Goal: Information Seeking & Learning: Learn about a topic

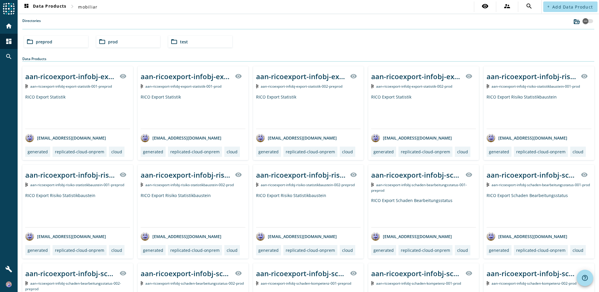
click at [184, 40] on span "test" at bounding box center [184, 42] width 8 height 6
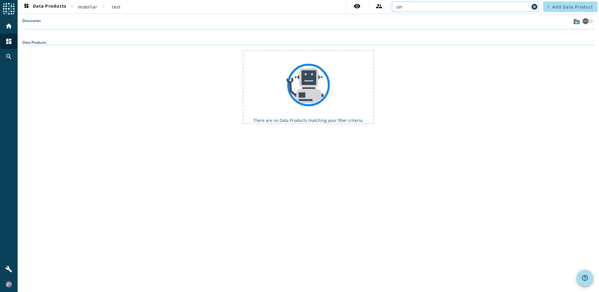
type input "u"
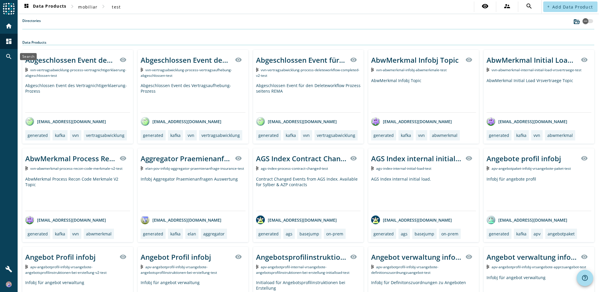
click at [6, 56] on mat-icon "search" at bounding box center [8, 56] width 7 height 7
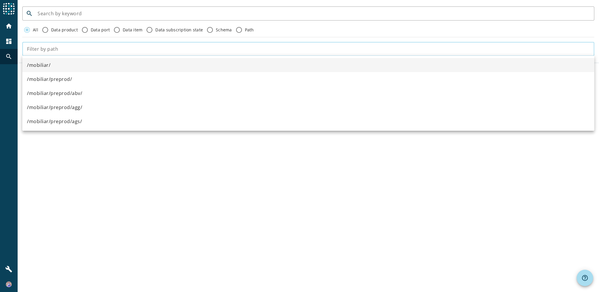
click at [83, 49] on input "text" at bounding box center [308, 49] width 563 height 7
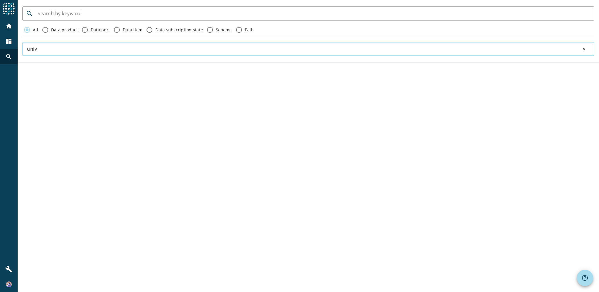
type input "univ"
click button "close" at bounding box center [584, 49] width 19 height 12
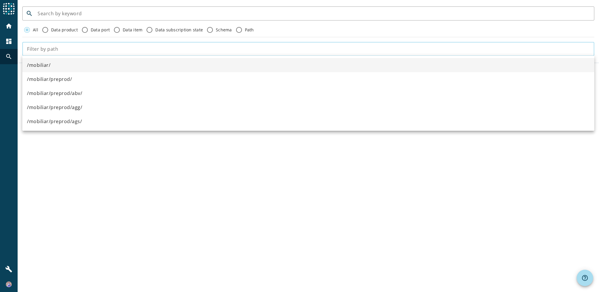
click at [91, 49] on input "text" at bounding box center [308, 49] width 563 height 7
type input "p"
click at [221, 32] on label "Schema" at bounding box center [223, 30] width 17 height 6
click at [215, 32] on input "Schema" at bounding box center [209, 29] width 9 height 9
radio input "true"
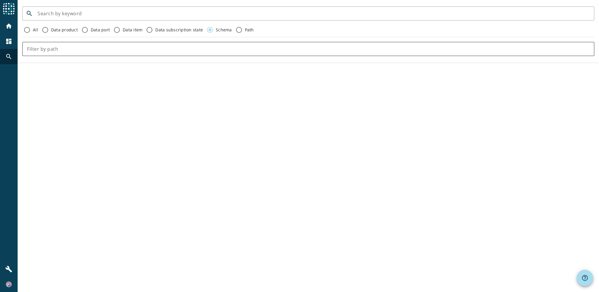
click at [85, 49] on input "text" at bounding box center [308, 49] width 563 height 7
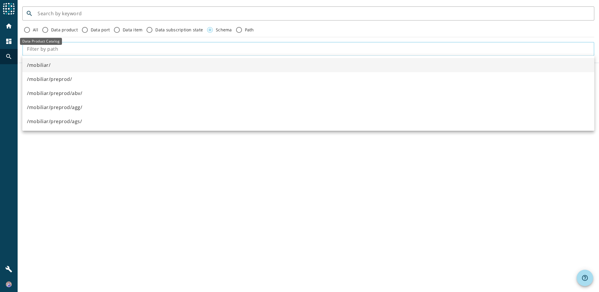
click at [9, 42] on mat-icon "dashboard" at bounding box center [8, 41] width 7 height 7
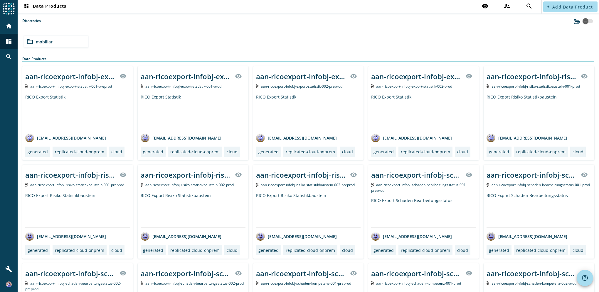
click at [66, 43] on div "folder_open mobiliar" at bounding box center [56, 42] width 64 height 12
click at [175, 43] on mat-icon "folder_open" at bounding box center [174, 41] width 7 height 7
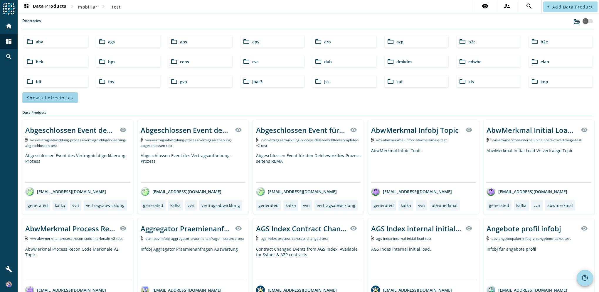
click at [41, 97] on span "Show all directories" at bounding box center [50, 98] width 46 height 6
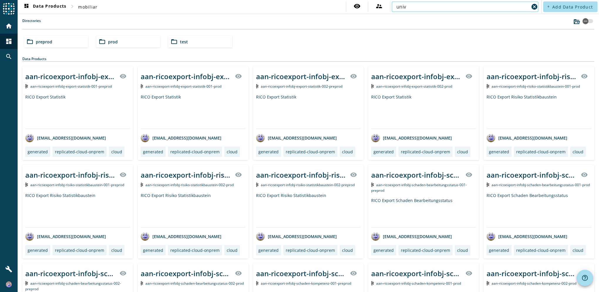
type input "univ"
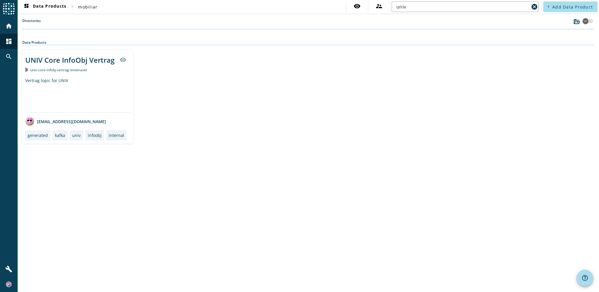
click at [94, 59] on div "UNIV Core InfoObj Vertrag" at bounding box center [69, 60] width 89 height 10
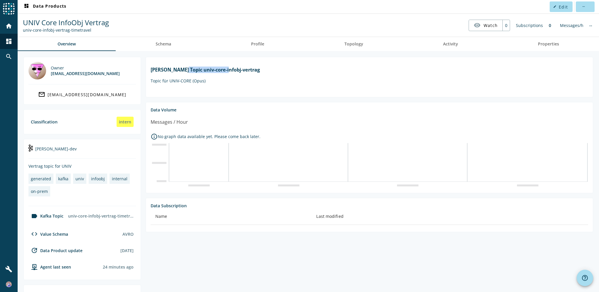
drag, startPoint x: 226, startPoint y: 75, endPoint x: 283, endPoint y: 73, distance: 57.6
click at [280, 73] on h1 "Kafka Topic univ-core-infobj-vertrag" at bounding box center [369, 70] width 437 height 6
click at [292, 73] on h1 "Kafka Topic univ-core-infobj-vertrag" at bounding box center [369, 70] width 437 height 6
click at [184, 84] on p "Topic für UNIV-CORE (Opus)" at bounding box center [369, 81] width 437 height 6
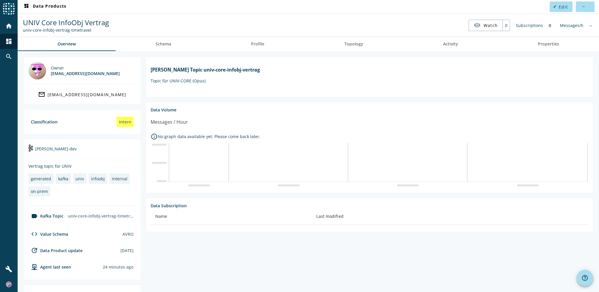
click at [197, 84] on p "Topic für UNIV-CORE (Opus)" at bounding box center [369, 81] width 437 height 6
click at [162, 43] on span "Schema" at bounding box center [164, 44] width 16 height 4
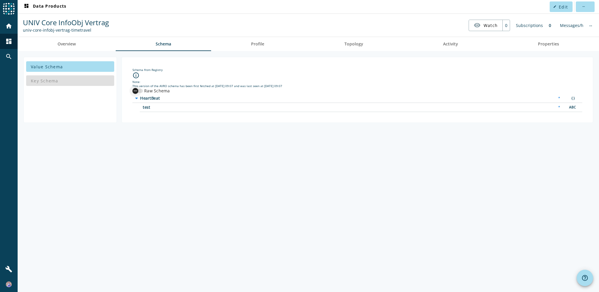
click at [138, 89] on div "button" at bounding box center [135, 91] width 12 height 12
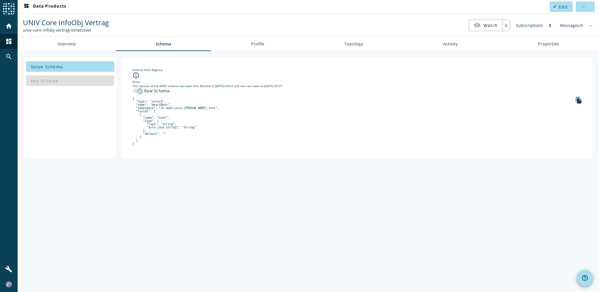
click at [137, 89] on icon "button" at bounding box center [139, 90] width 5 height 5
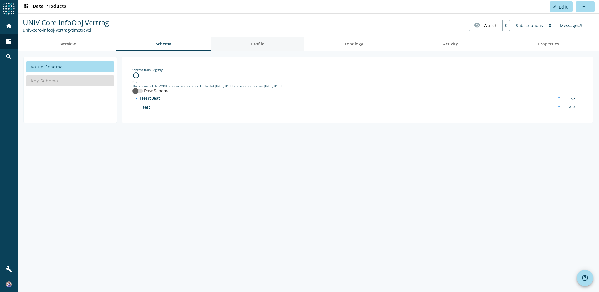
click at [260, 43] on span "Profile" at bounding box center [257, 44] width 13 height 4
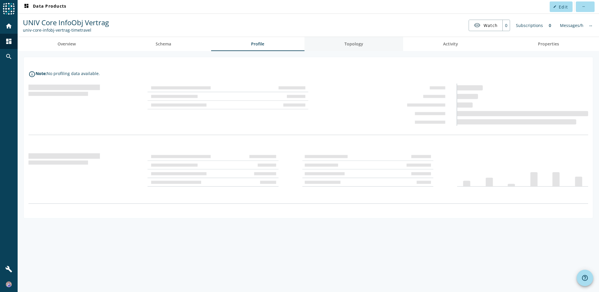
click at [352, 42] on span "Topology" at bounding box center [353, 44] width 19 height 4
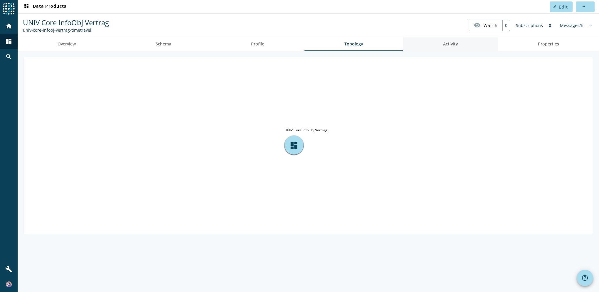
click at [436, 43] on link "Activity" at bounding box center [450, 44] width 95 height 14
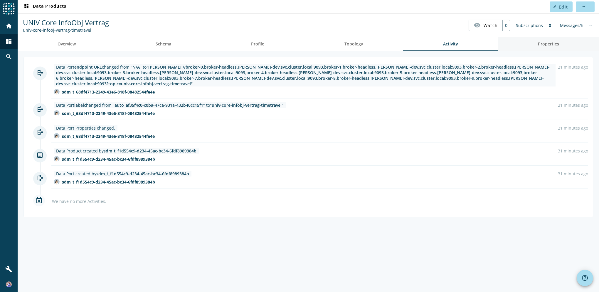
click at [532, 44] on link "Properties" at bounding box center [548, 44] width 101 height 14
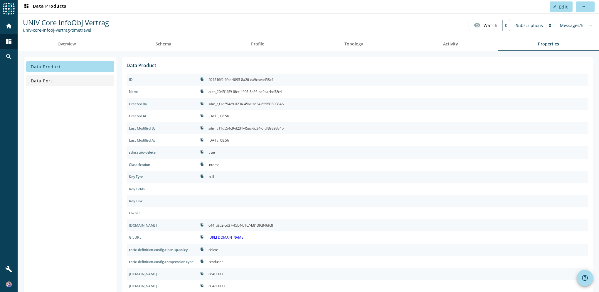
click at [33, 79] on span "Data Port" at bounding box center [41, 81] width 21 height 6
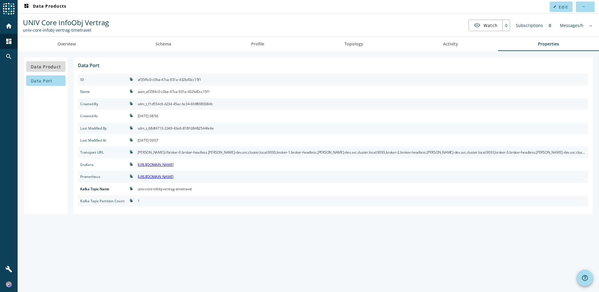
click at [50, 69] on span at bounding box center [45, 67] width 39 height 14
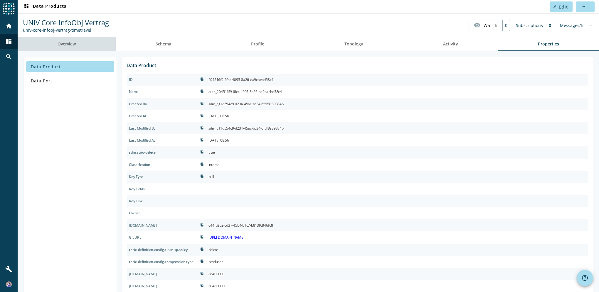
click at [70, 44] on span "Overview" at bounding box center [67, 44] width 18 height 4
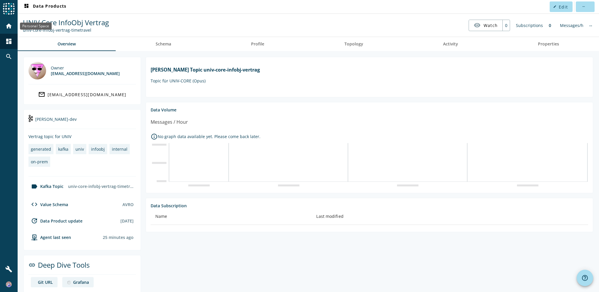
click at [11, 28] on mat-icon "home" at bounding box center [8, 26] width 7 height 7
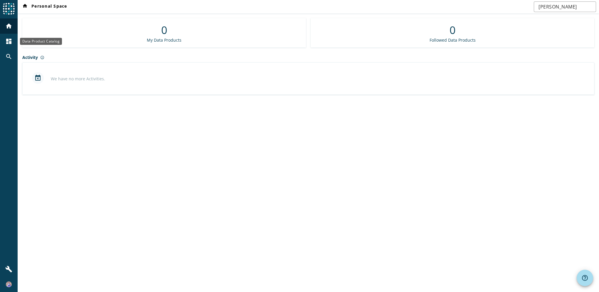
click at [9, 39] on mat-icon "dashboard" at bounding box center [8, 41] width 7 height 7
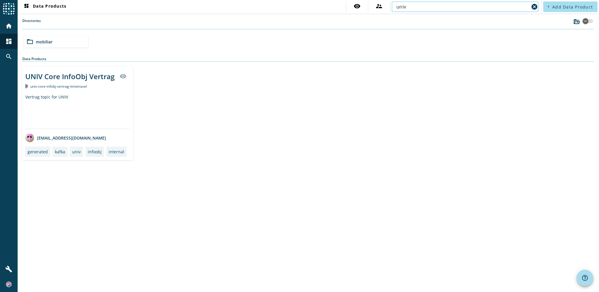
type input "univ"
click at [60, 82] on div "UNIV Core InfoObj Vertrag visibility" at bounding box center [77, 76] width 105 height 14
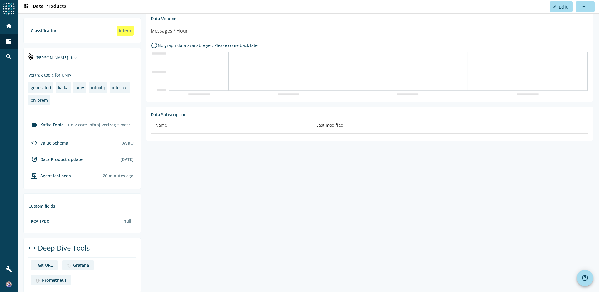
scroll to position [97, 0]
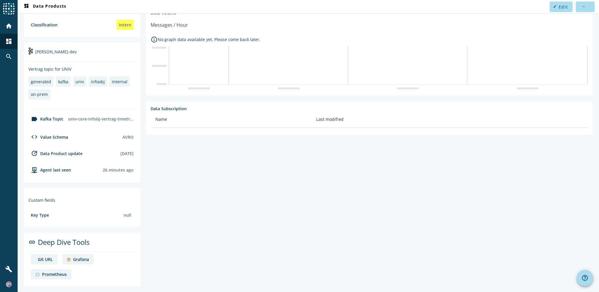
click at [81, 259] on div "Grafana" at bounding box center [81, 260] width 16 height 6
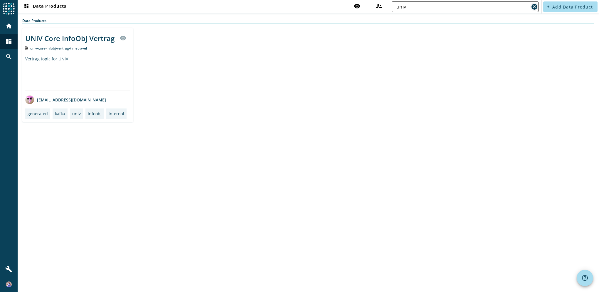
click at [536, 6] on mat-icon "cancel" at bounding box center [534, 6] width 7 height 7
click at [433, 7] on input "text" at bounding box center [464, 6] width 137 height 7
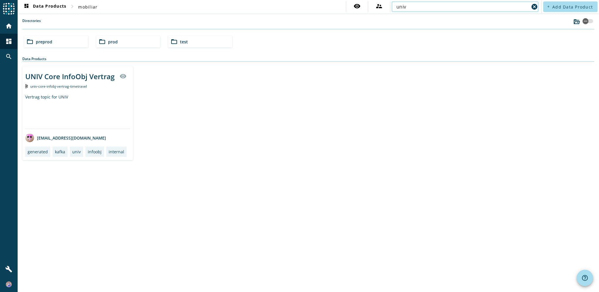
type input "univ"
click at [51, 75] on div "UNIV Core InfoObj Vertrag" at bounding box center [69, 77] width 89 height 10
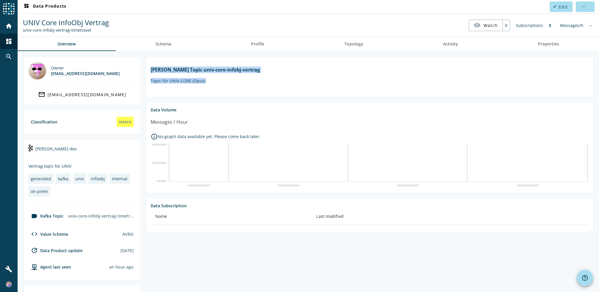
drag, startPoint x: 152, startPoint y: 70, endPoint x: 217, endPoint y: 91, distance: 68.9
click at [217, 88] on div "Kafka Topic univ-core-infobj-vertrag Topic für UNIV-CORE (Opus)" at bounding box center [369, 75] width 437 height 26
click at [165, 43] on span "Schema" at bounding box center [164, 44] width 16 height 4
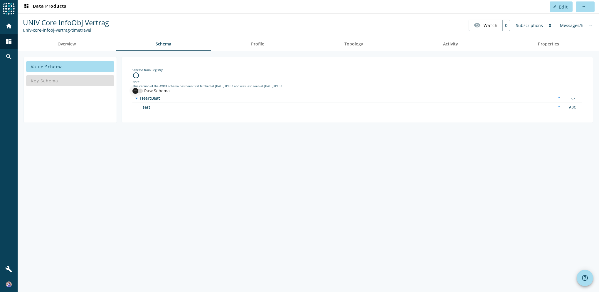
click at [137, 90] on icon "button" at bounding box center [135, 90] width 5 height 5
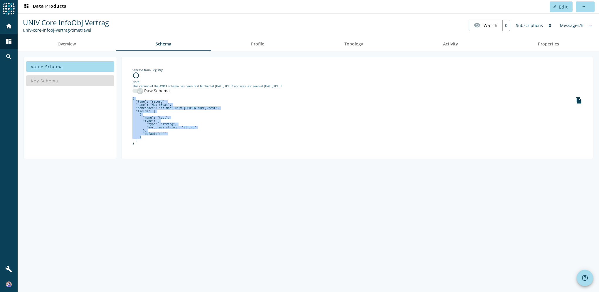
drag, startPoint x: 145, startPoint y: 143, endPoint x: 132, endPoint y: 97, distance: 48.1
click at [132, 97] on div "Schema from Registry info_outline Note: This version of the AVRO schema has bee…" at bounding box center [358, 108] width 462 height 92
click at [64, 46] on span "Overview" at bounding box center [67, 44] width 18 height 4
